Goal: Task Accomplishment & Management: Manage account settings

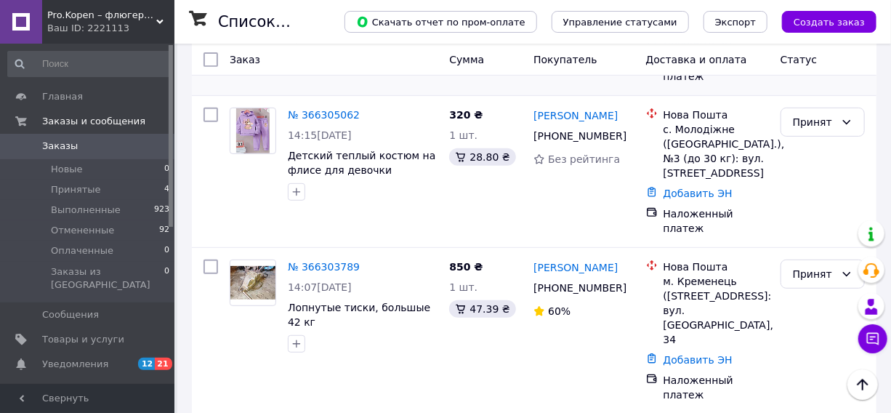
scroll to position [264, 0]
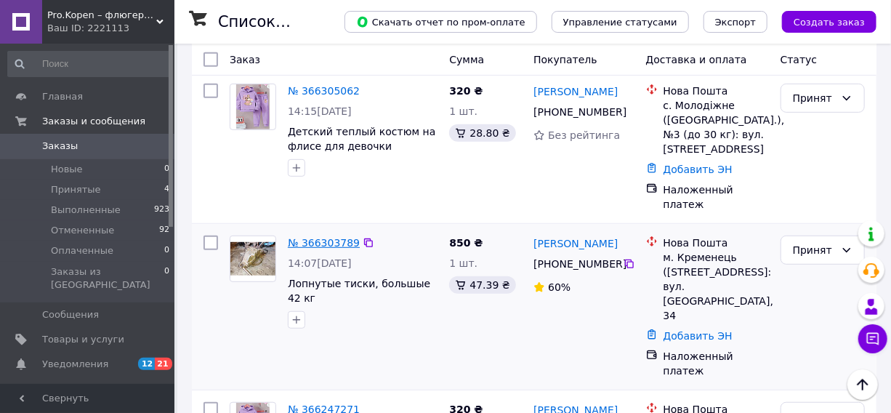
click at [323, 237] on link "№ 366303789" at bounding box center [324, 243] width 72 height 12
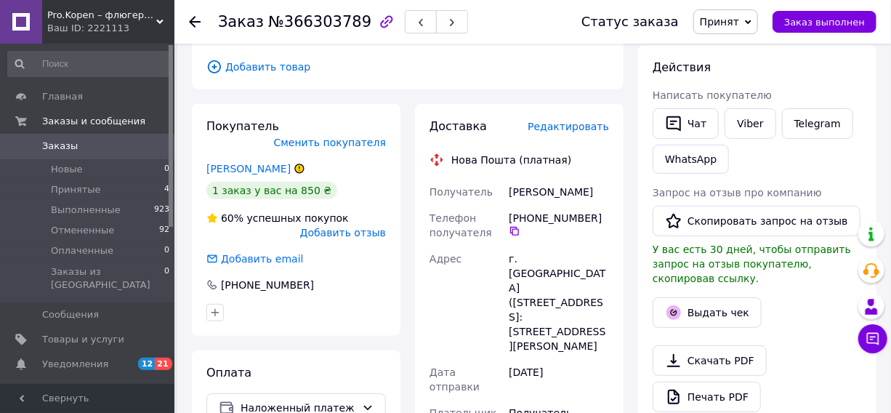
scroll to position [264, 0]
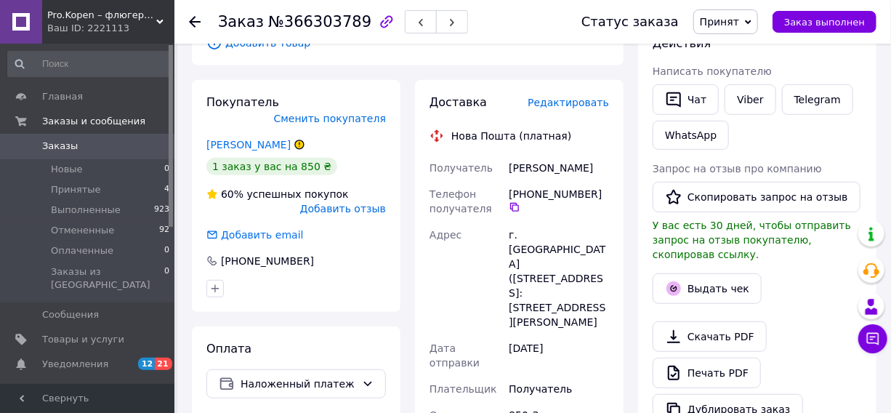
click at [299, 140] on icon at bounding box center [299, 144] width 9 height 9
click at [285, 139] on link "[PERSON_NAME]" at bounding box center [248, 145] width 84 height 12
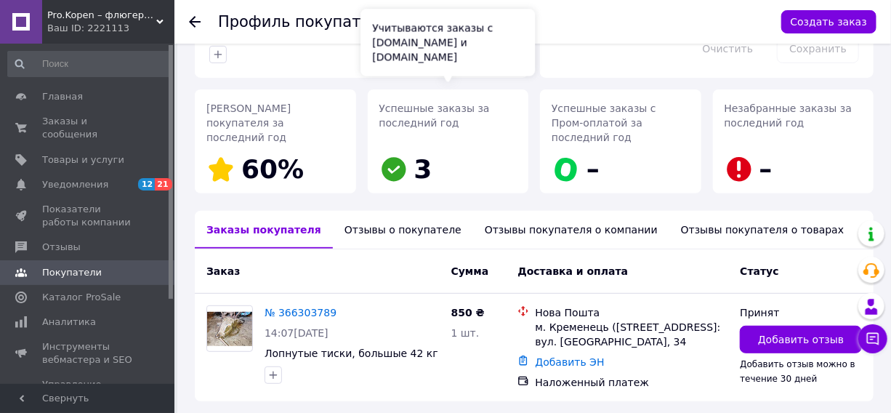
scroll to position [198, 0]
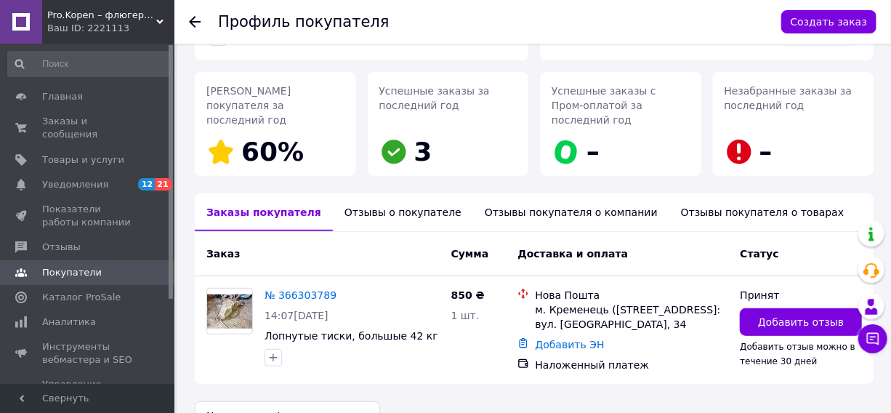
click at [374, 196] on div "Отзывы о покупателе" at bounding box center [403, 212] width 140 height 38
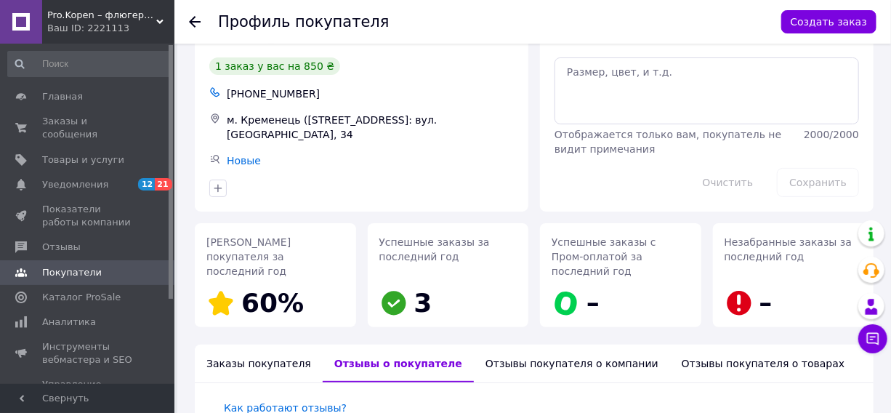
scroll to position [0, 0]
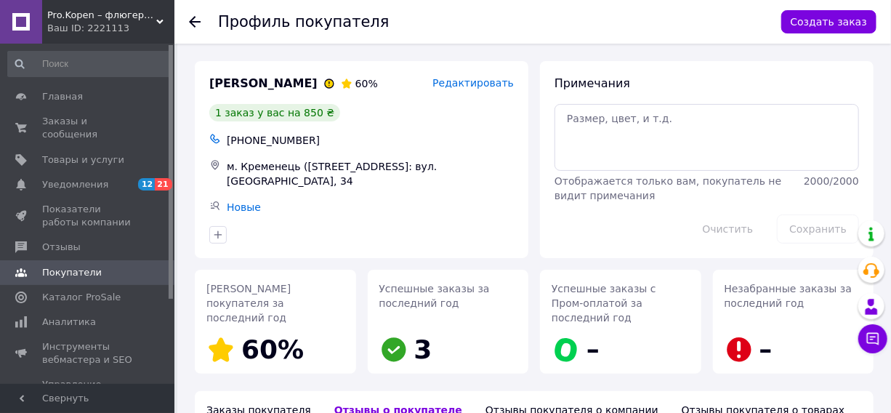
click at [198, 20] on icon at bounding box center [195, 22] width 12 height 12
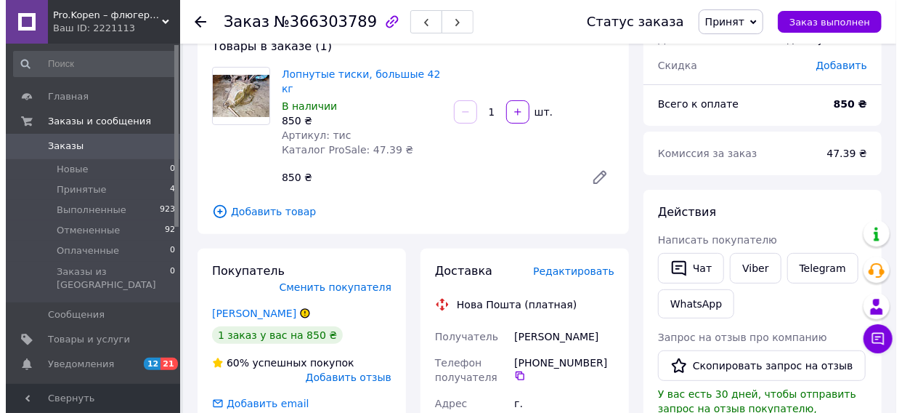
scroll to position [118, 0]
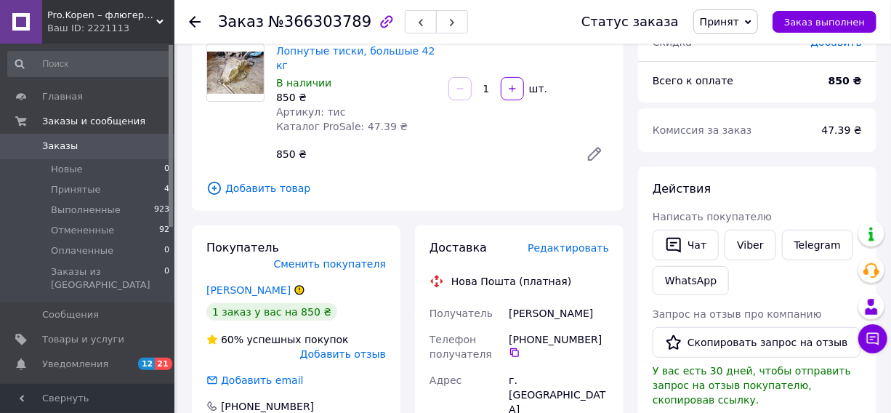
click at [750, 20] on span "Принят" at bounding box center [725, 21] width 65 height 25
click at [735, 71] on li "Отменен" at bounding box center [732, 73] width 77 height 22
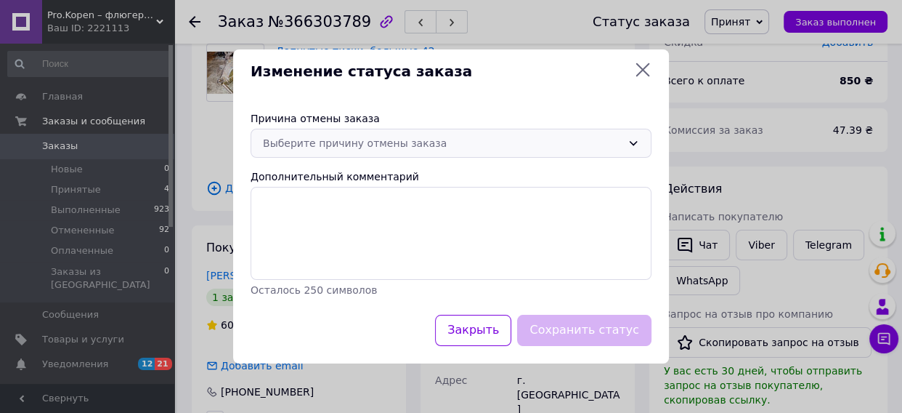
click at [513, 144] on div "Выберите причину отмены заказа" at bounding box center [442, 143] width 359 height 16
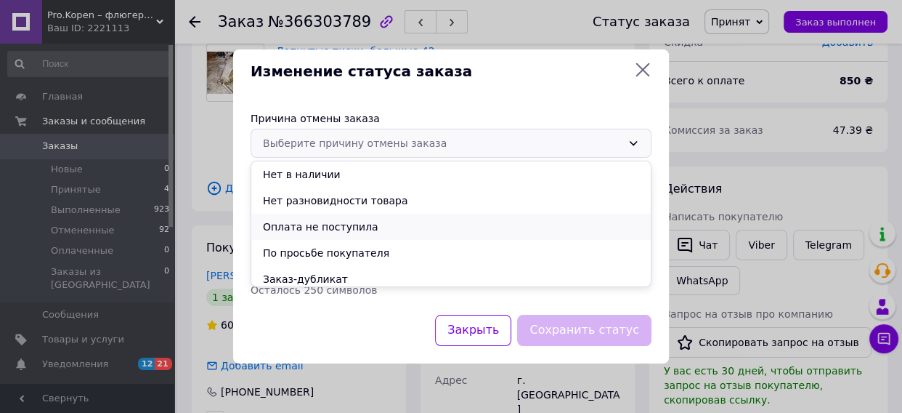
scroll to position [57, 0]
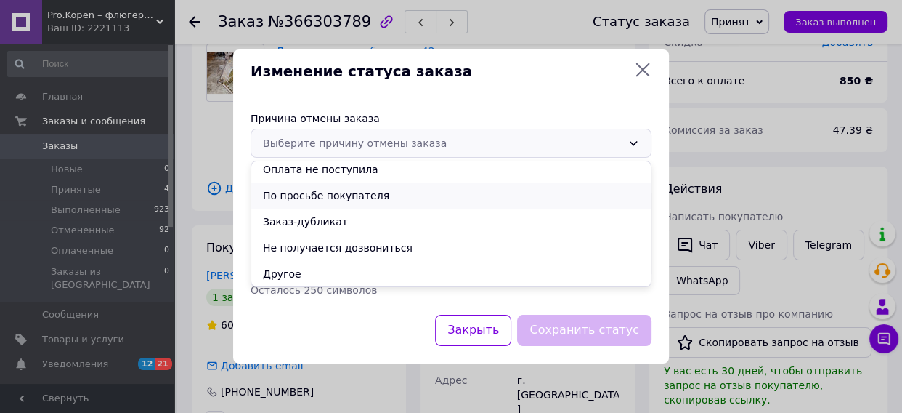
click at [349, 194] on li "По просьбе покупателя" at bounding box center [451, 195] width 400 height 26
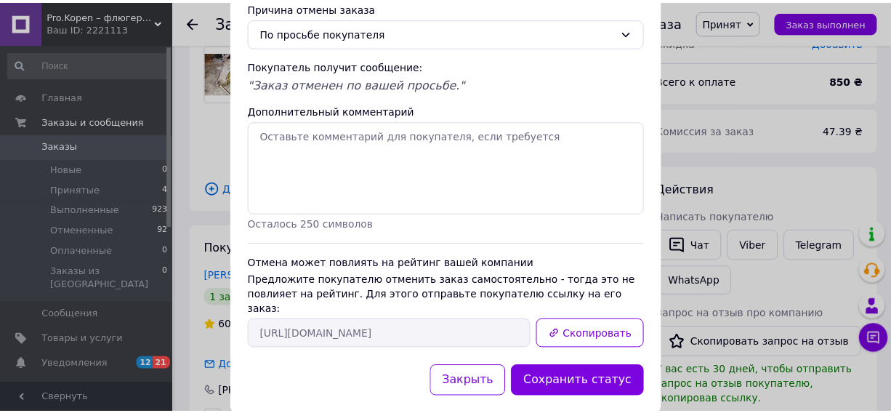
scroll to position [100, 0]
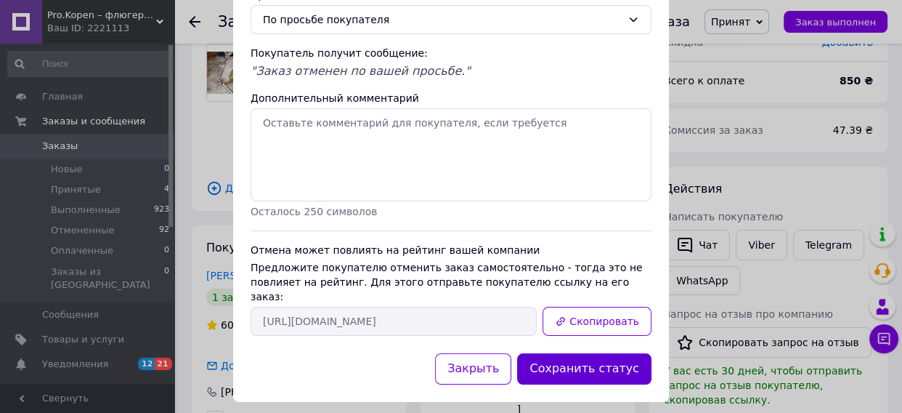
click at [620, 355] on button "Сохранить статус" at bounding box center [584, 368] width 134 height 31
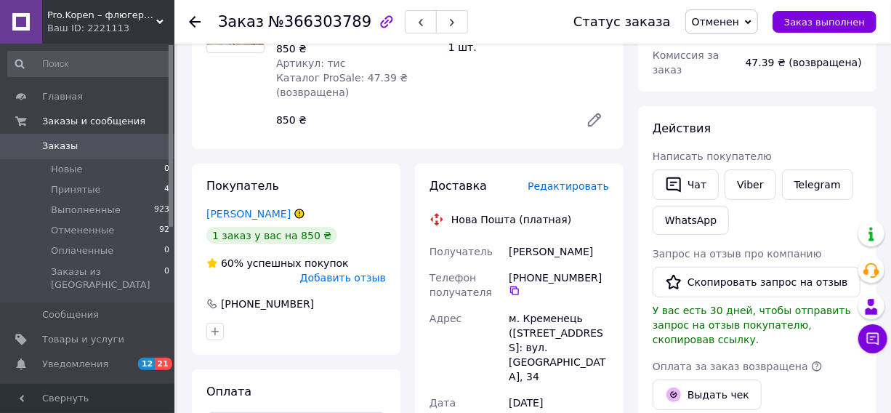
scroll to position [198, 0]
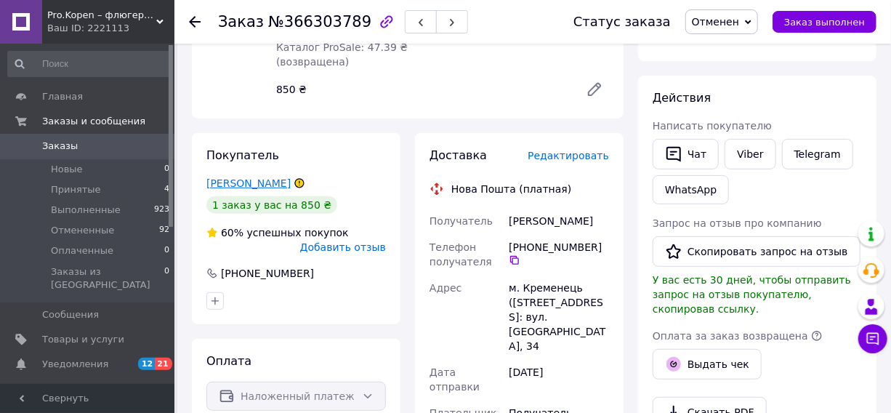
click at [231, 177] on link "[PERSON_NAME]" at bounding box center [248, 183] width 84 height 12
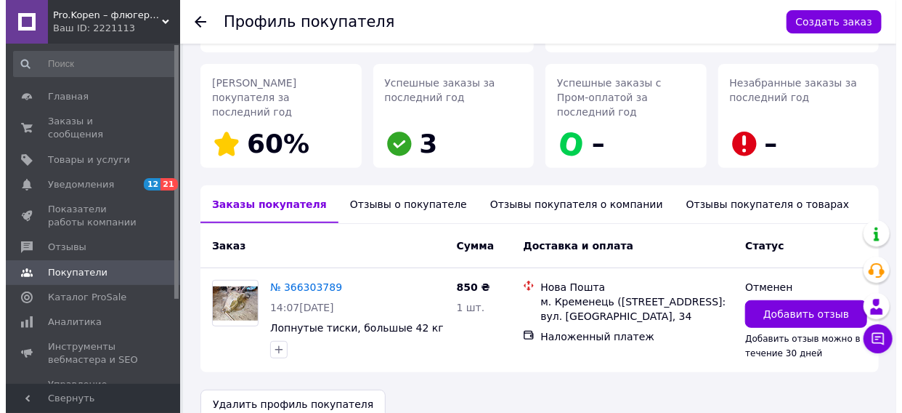
scroll to position [209, 0]
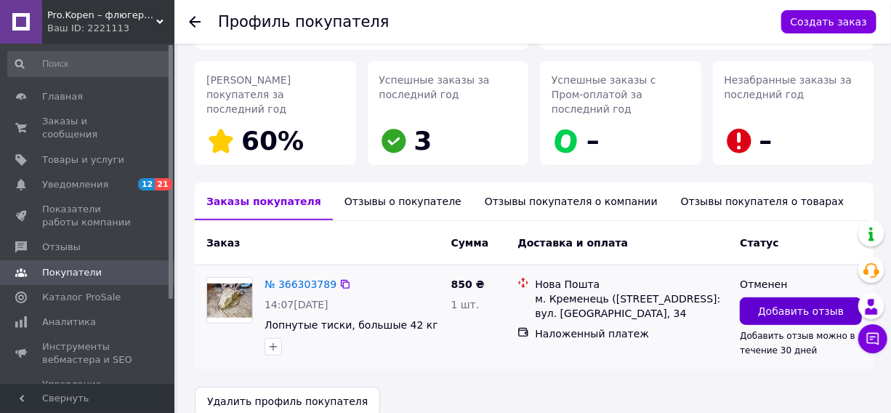
click at [798, 304] on span "Добавить отзыв" at bounding box center [801, 311] width 86 height 15
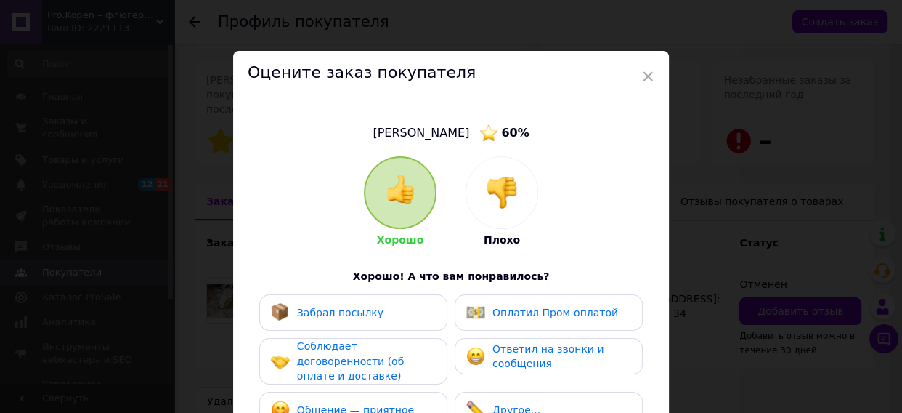
click at [507, 190] on img at bounding box center [502, 193] width 32 height 32
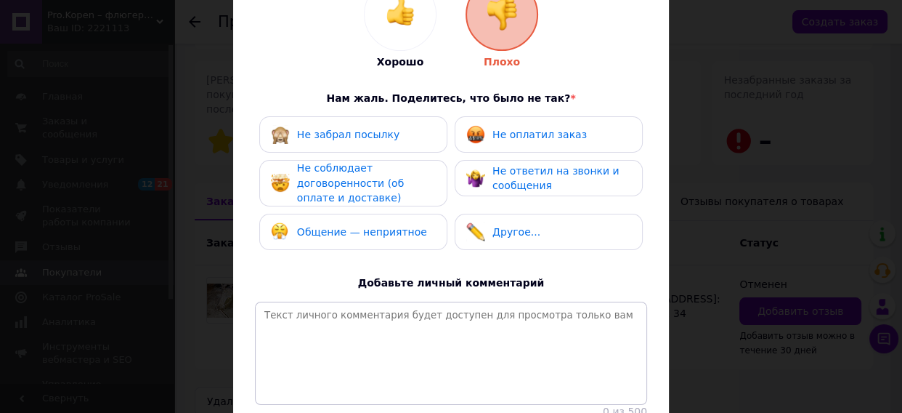
scroll to position [198, 0]
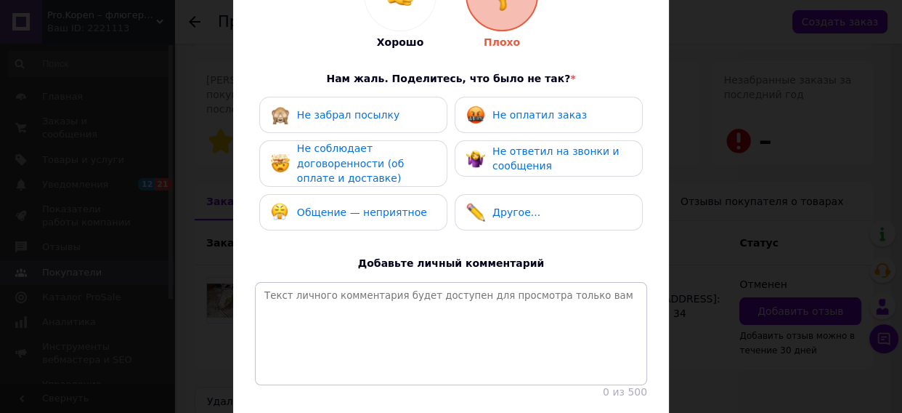
click at [511, 110] on span "Не оплатил заказ" at bounding box center [540, 115] width 94 height 12
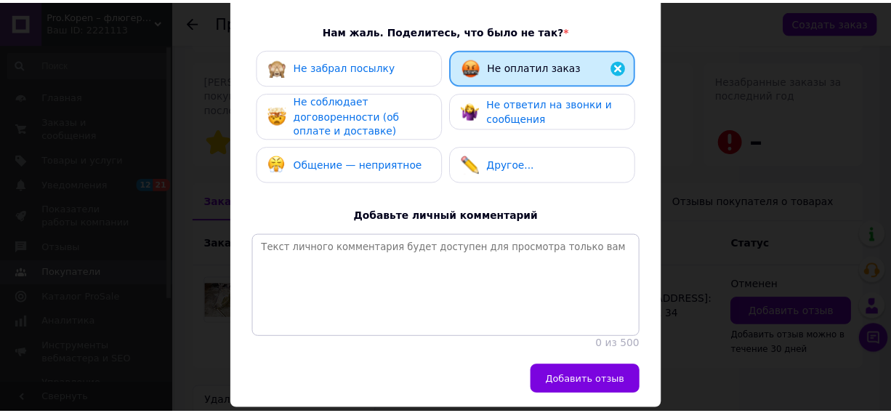
scroll to position [308, 0]
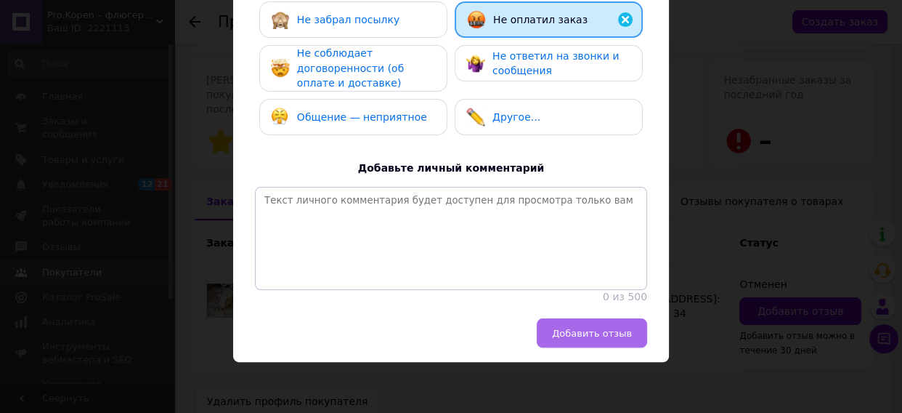
click at [623, 333] on span "Добавить отзыв" at bounding box center [592, 333] width 80 height 11
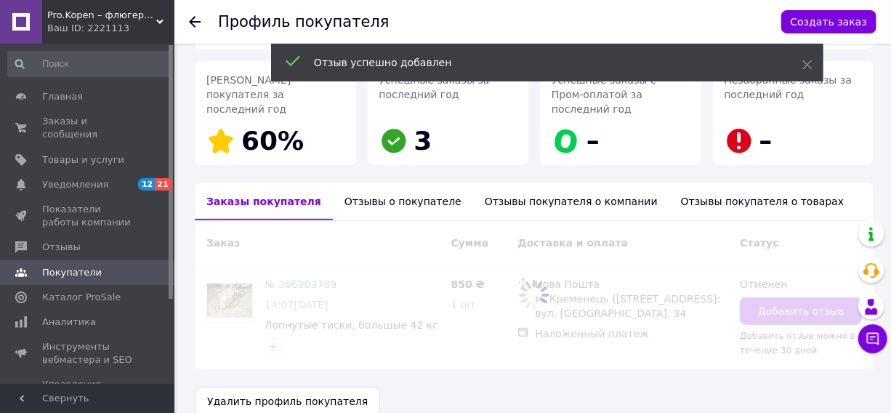
scroll to position [207, 0]
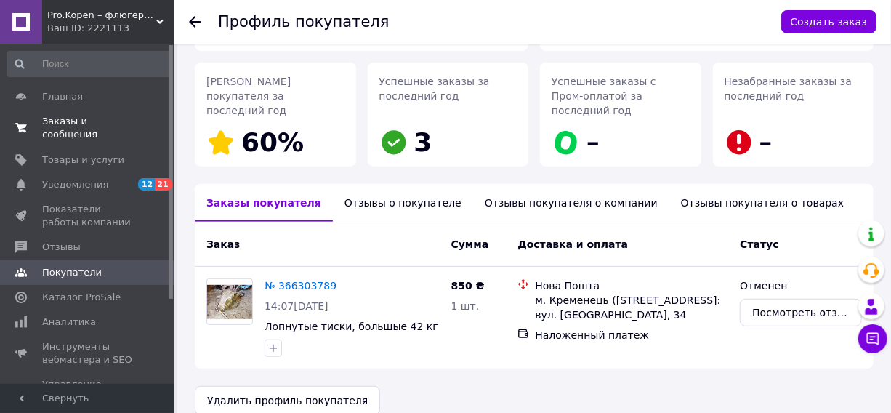
click at [69, 123] on span "Заказы и сообщения" at bounding box center [88, 128] width 92 height 26
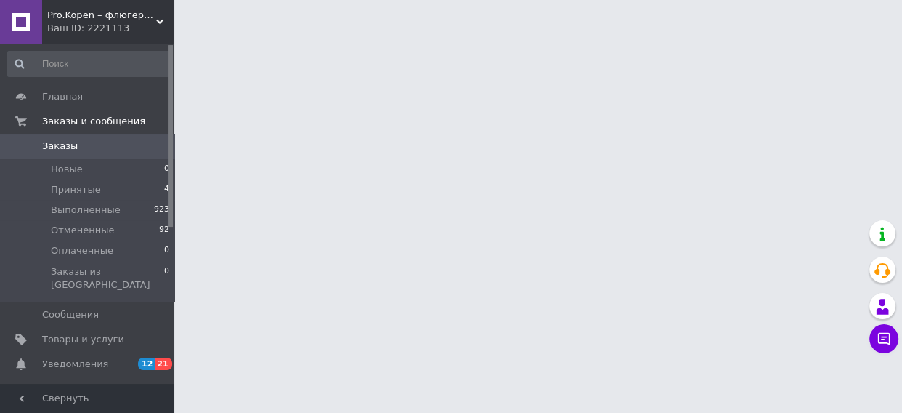
click at [58, 148] on span "Заказы" at bounding box center [60, 145] width 36 height 13
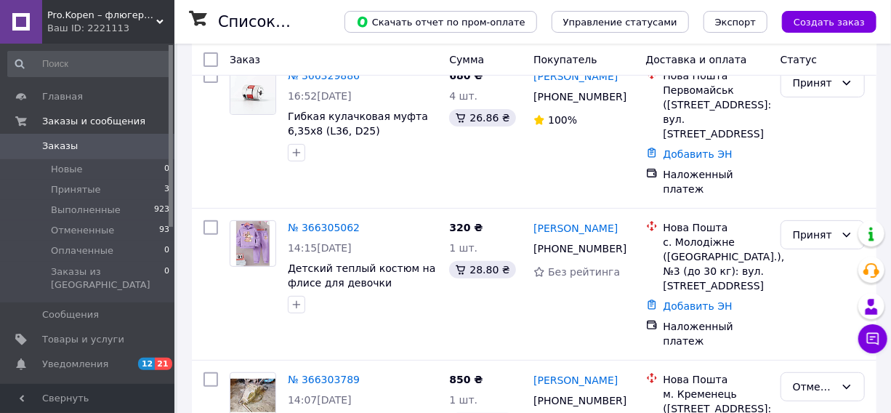
scroll to position [132, 0]
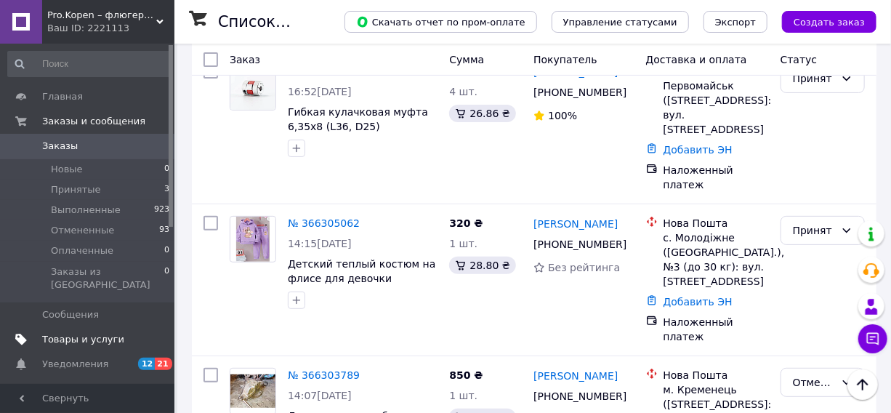
click at [81, 333] on span "Товары и услуги" at bounding box center [83, 339] width 82 height 13
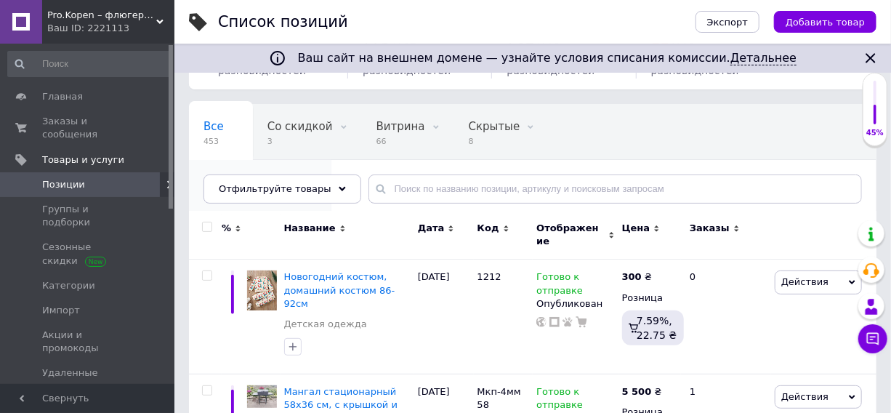
scroll to position [132, 0]
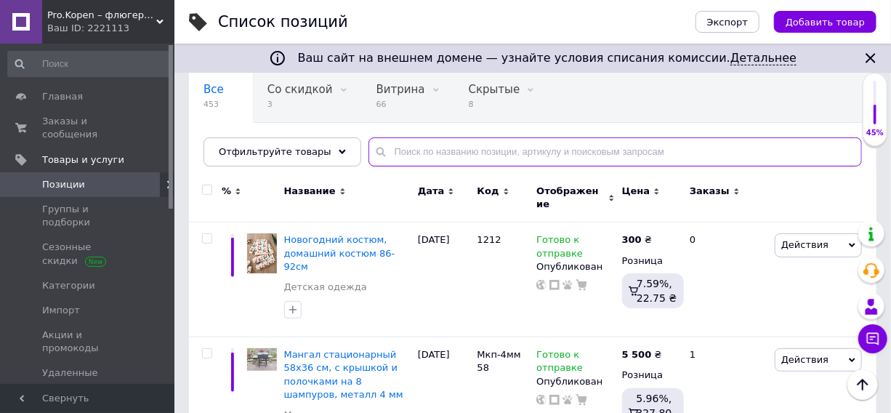
click at [581, 144] on input "text" at bounding box center [614, 151] width 493 height 29
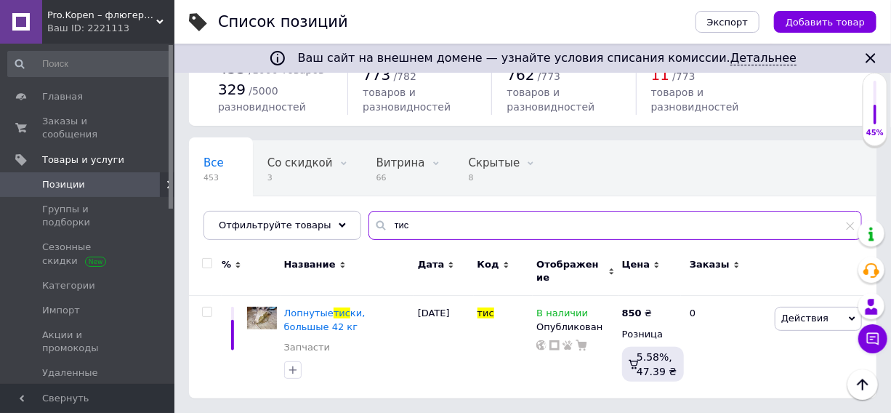
scroll to position [49, 0]
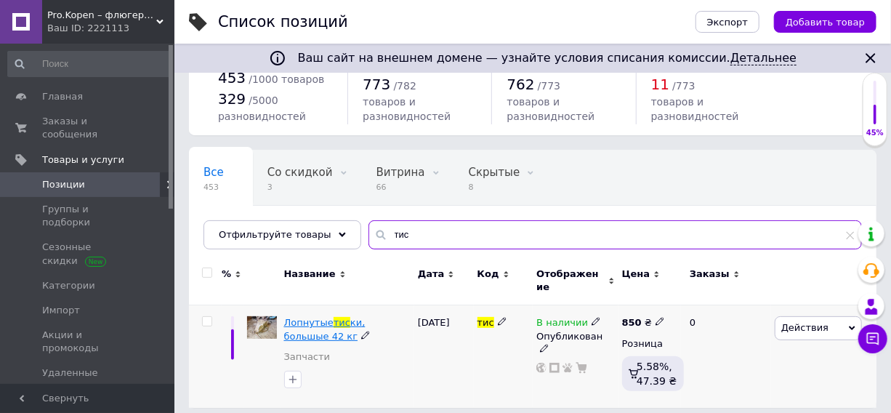
type input "тис"
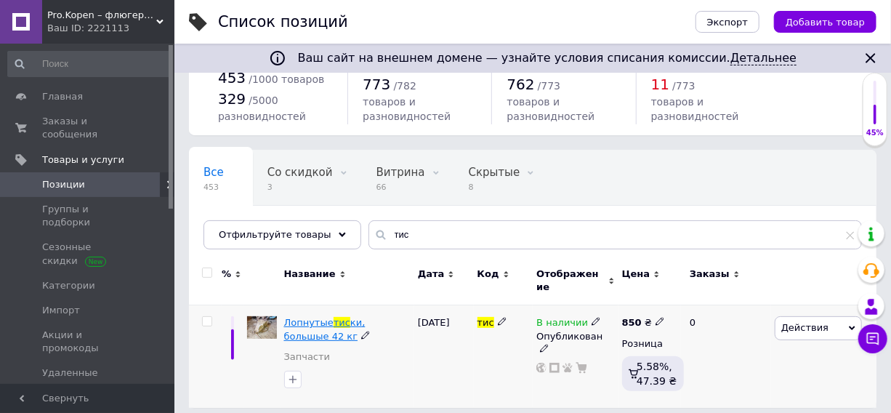
click at [333, 317] on span "тис" at bounding box center [341, 322] width 17 height 11
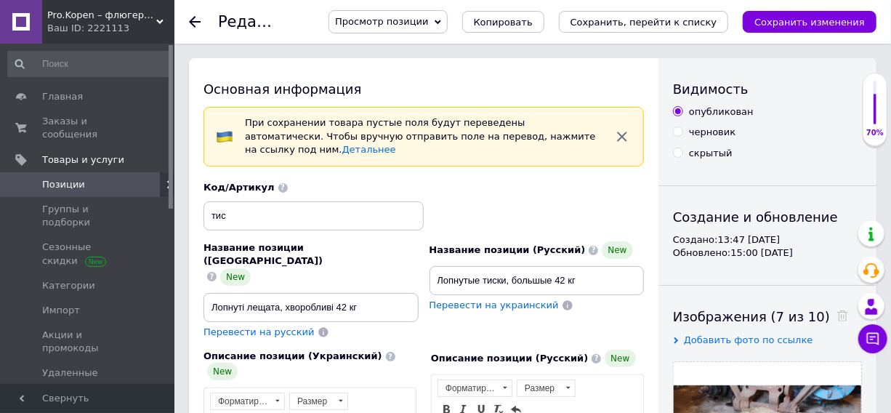
click at [512, 349] on div "Описание позиции (Русский) New" at bounding box center [537, 357] width 213 height 17
click at [337, 293] on input "Лопнуті лещата, хворобливі 42 кг" at bounding box center [310, 307] width 215 height 29
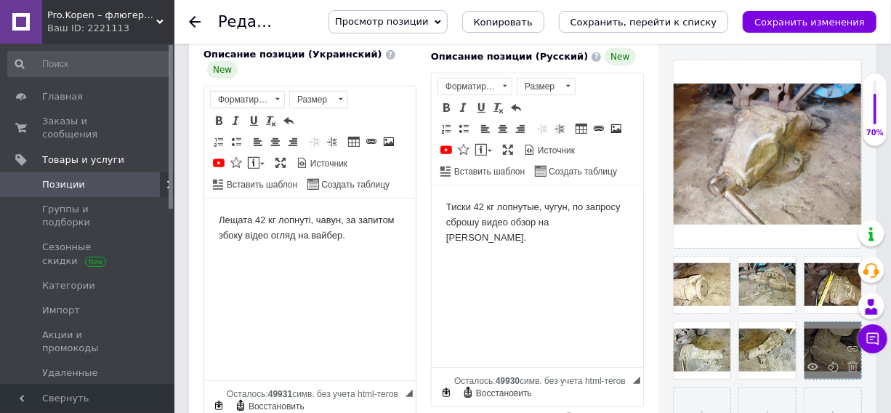
scroll to position [264, 0]
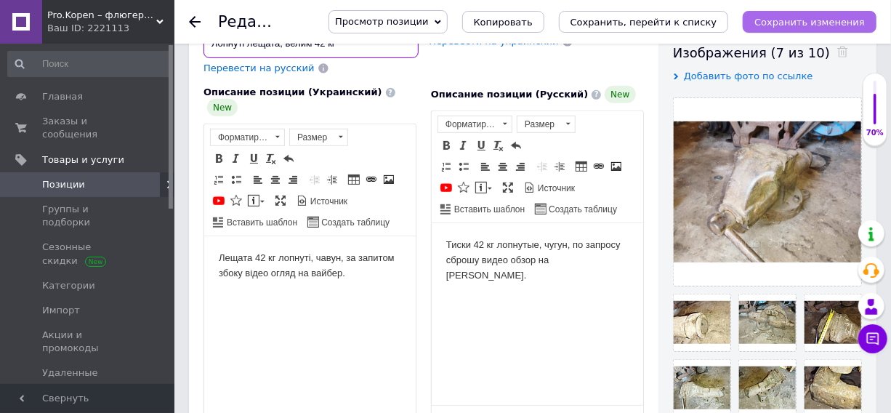
type input "Лопнуті лещата, великі 42 кг"
click at [820, 23] on icon "Сохранить изменения" at bounding box center [809, 22] width 110 height 11
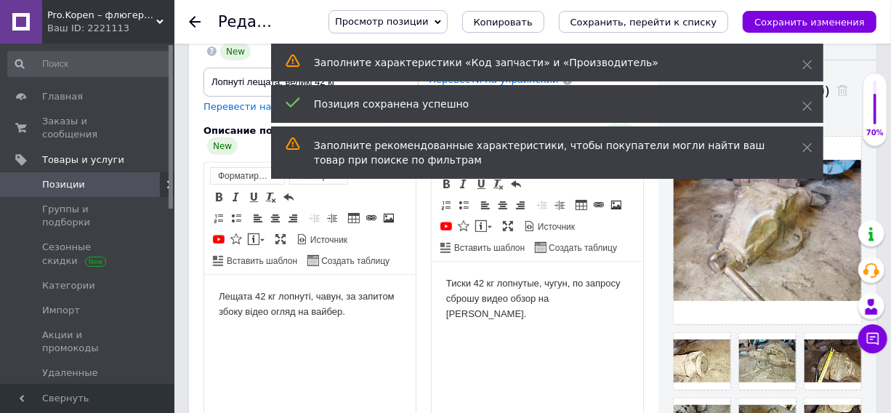
scroll to position [198, 0]
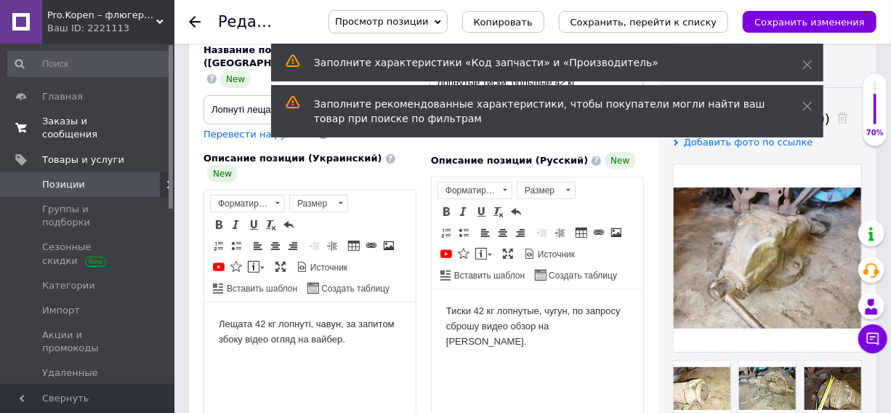
click at [84, 124] on span "Заказы и сообщения" at bounding box center [88, 128] width 92 height 26
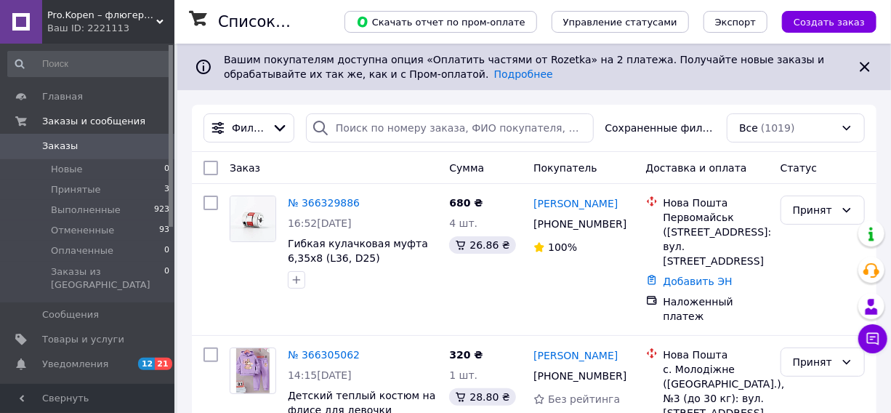
click at [148, 24] on div "Ваш ID: 2221113" at bounding box center [110, 28] width 127 height 13
